Goal: Task Accomplishment & Management: Manage account settings

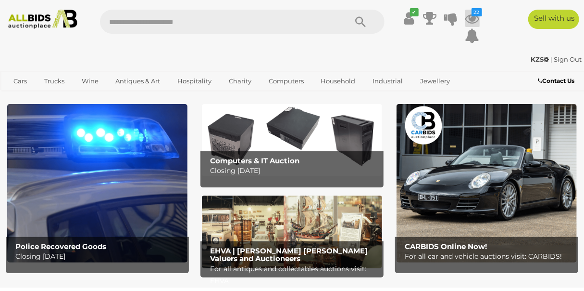
click at [470, 18] on icon at bounding box center [473, 18] width 14 height 17
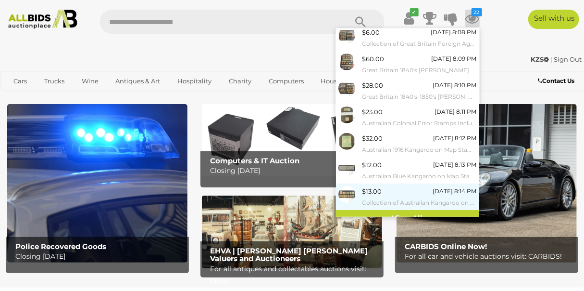
scroll to position [113, 0]
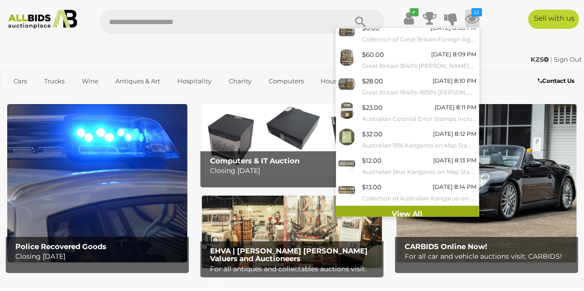
click at [406, 211] on link "View All" at bounding box center [407, 213] width 143 height 17
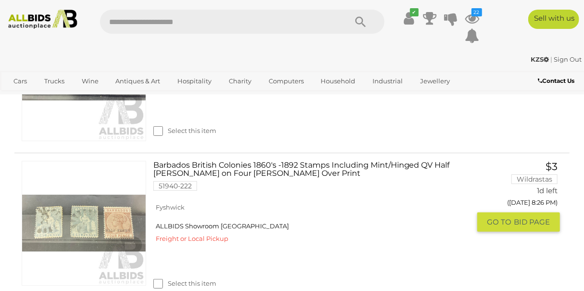
scroll to position [3313, 0]
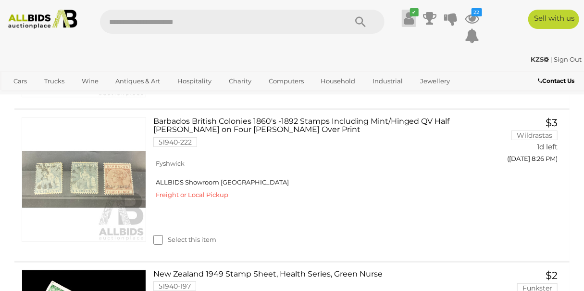
click at [408, 21] on icon at bounding box center [409, 18] width 10 height 17
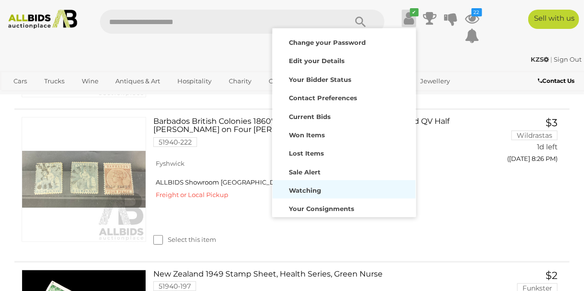
scroll to position [75, 0]
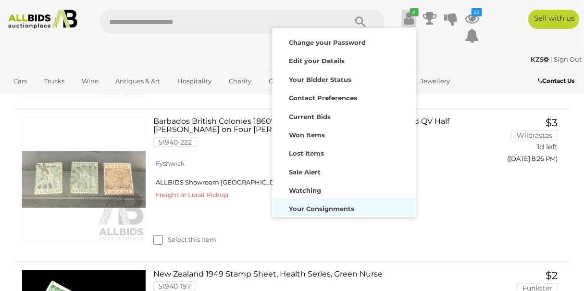
click at [316, 203] on div "Your Consignments" at bounding box center [344, 207] width 139 height 13
